Goal: Complete application form

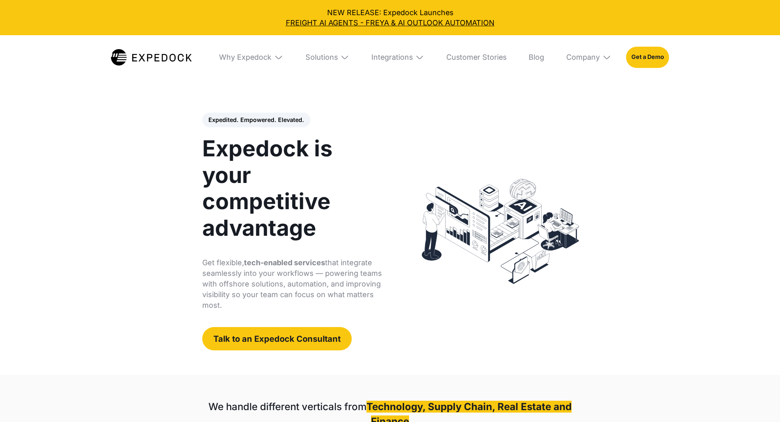
select select
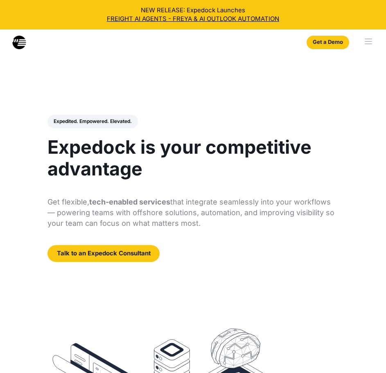
select select
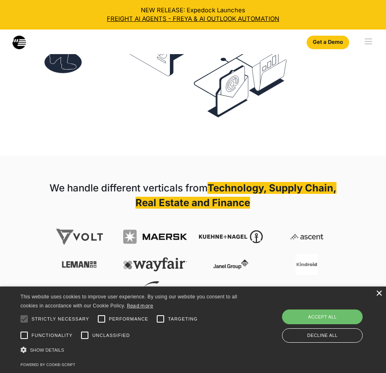
click at [379, 292] on div "×" at bounding box center [379, 293] width 6 height 6
